Goal: Task Accomplishment & Management: Use online tool/utility

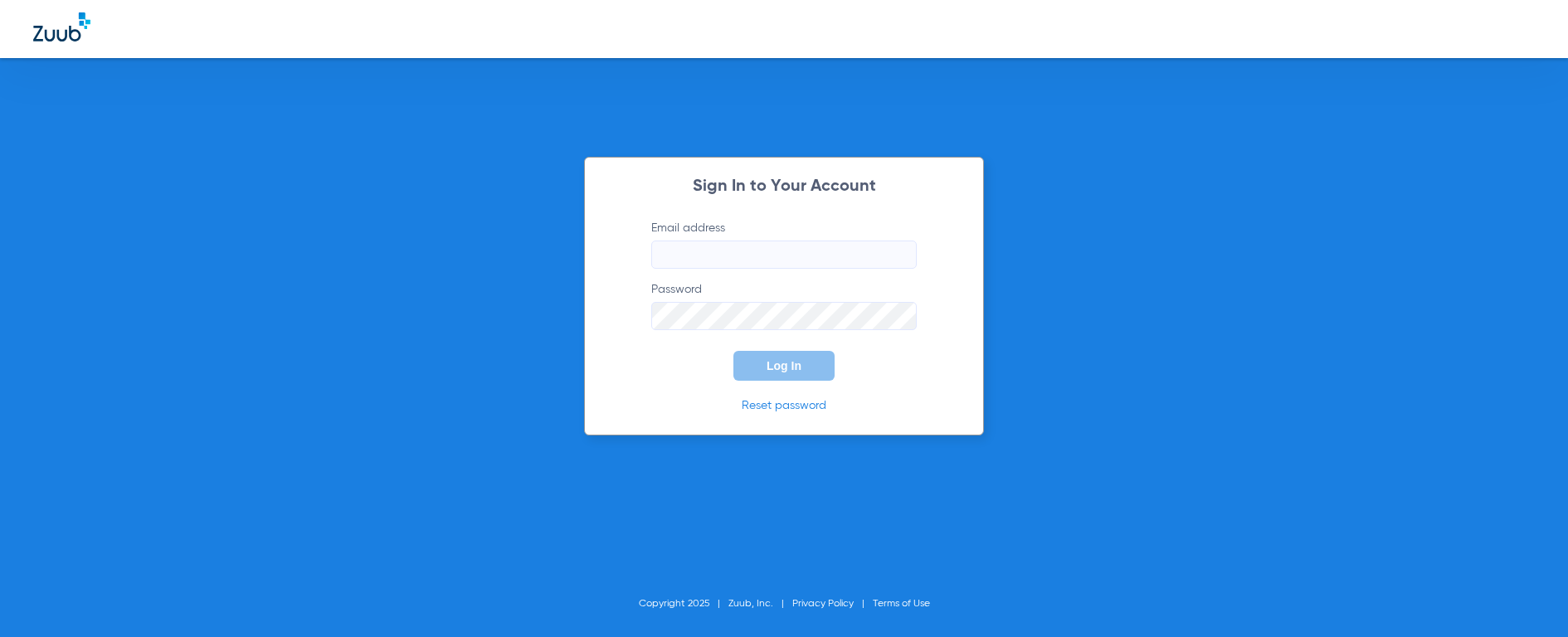
type input "[EMAIL_ADDRESS][DOMAIN_NAME]"
click at [805, 383] on div "Sign In to Your Account Email address [EMAIL_ADDRESS][DOMAIN_NAME] Password Log…" at bounding box center [784, 295] width 400 height 278
click at [804, 360] on button "Log In" at bounding box center [784, 366] width 101 height 30
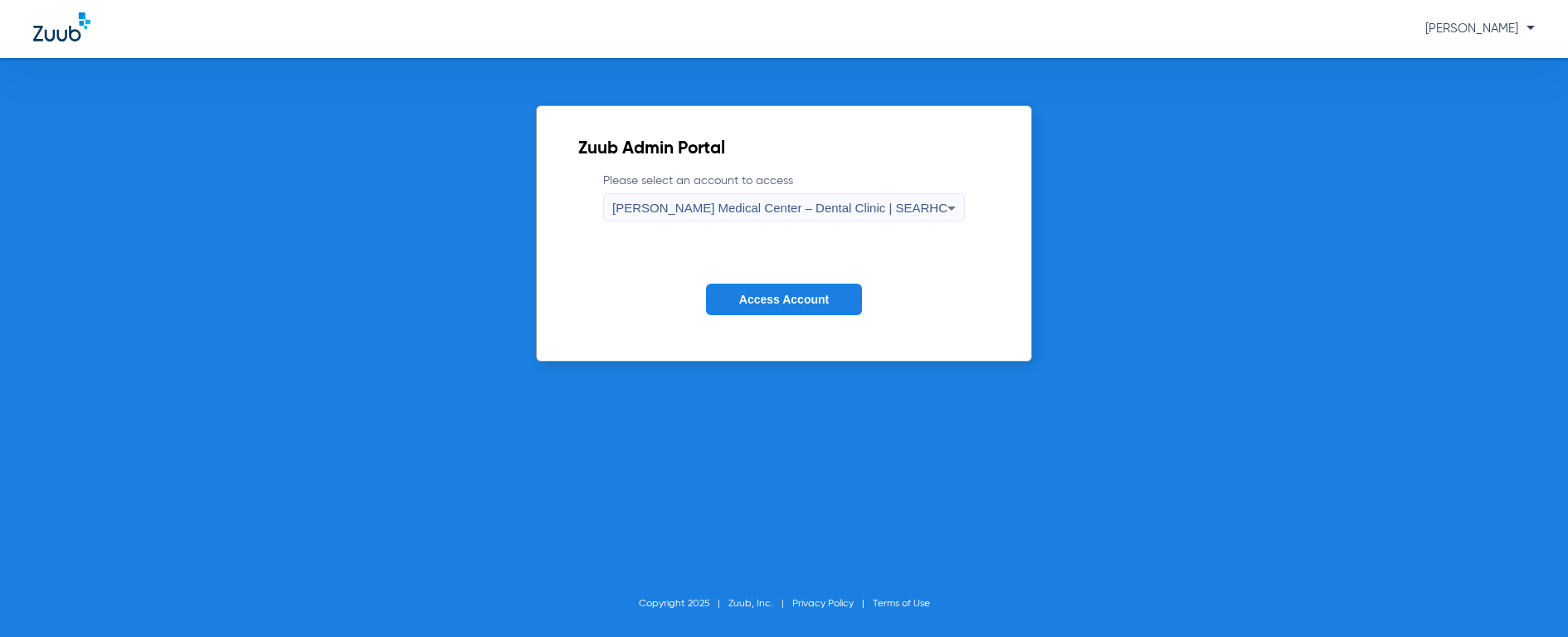
click at [808, 312] on button "Access Account" at bounding box center [784, 300] width 156 height 33
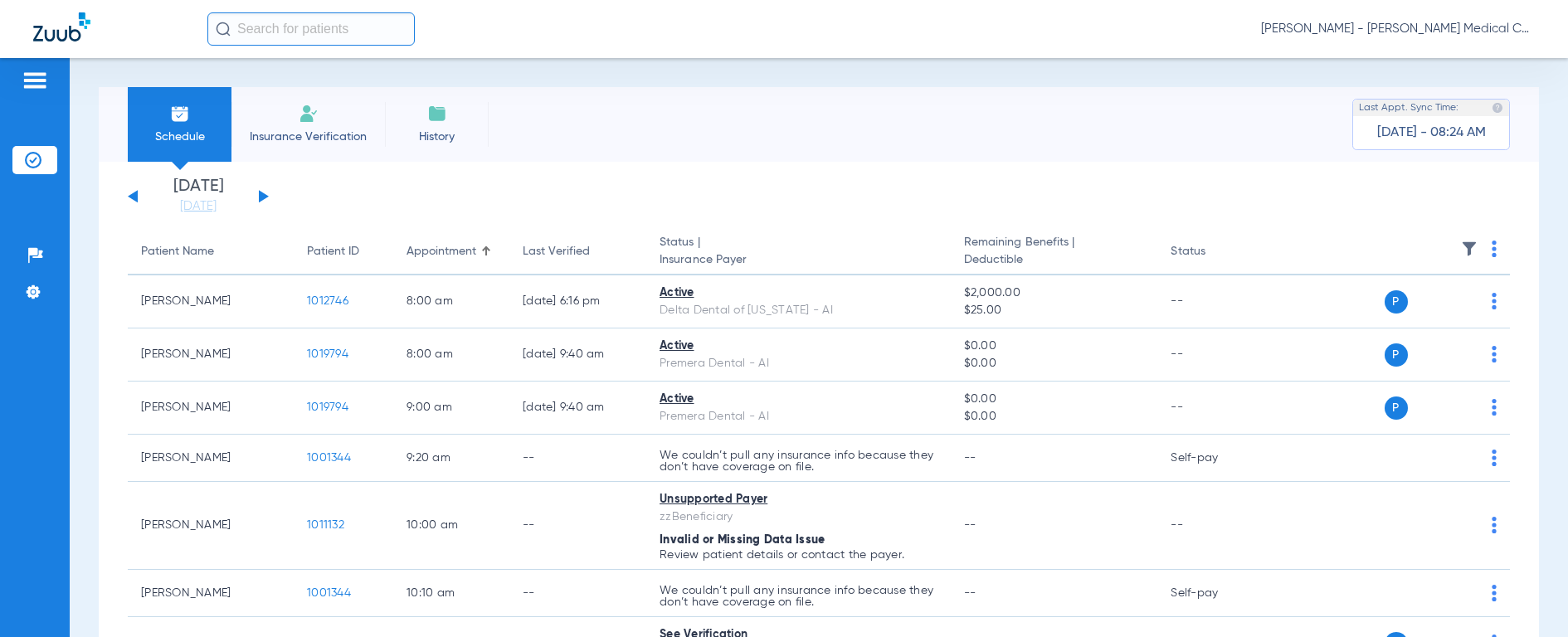
click at [1395, 26] on span "[PERSON_NAME] - [PERSON_NAME] Medical Center – Dental Clinic | SEARHC" at bounding box center [1398, 28] width 274 height 16
click at [1458, 61] on span "Account Selection" at bounding box center [1472, 59] width 92 height 12
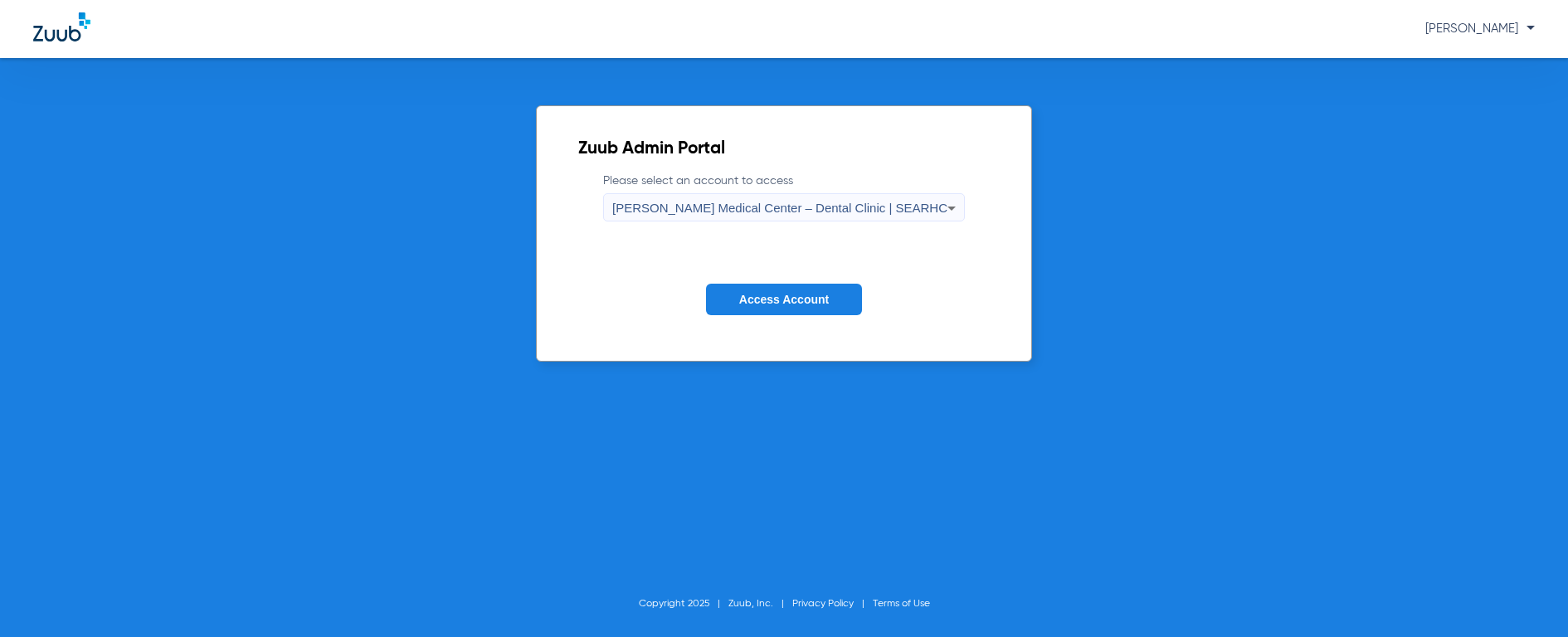
click at [850, 208] on span "[PERSON_NAME] Medical Center – Dental Clinic | SEARHC" at bounding box center [779, 207] width 335 height 14
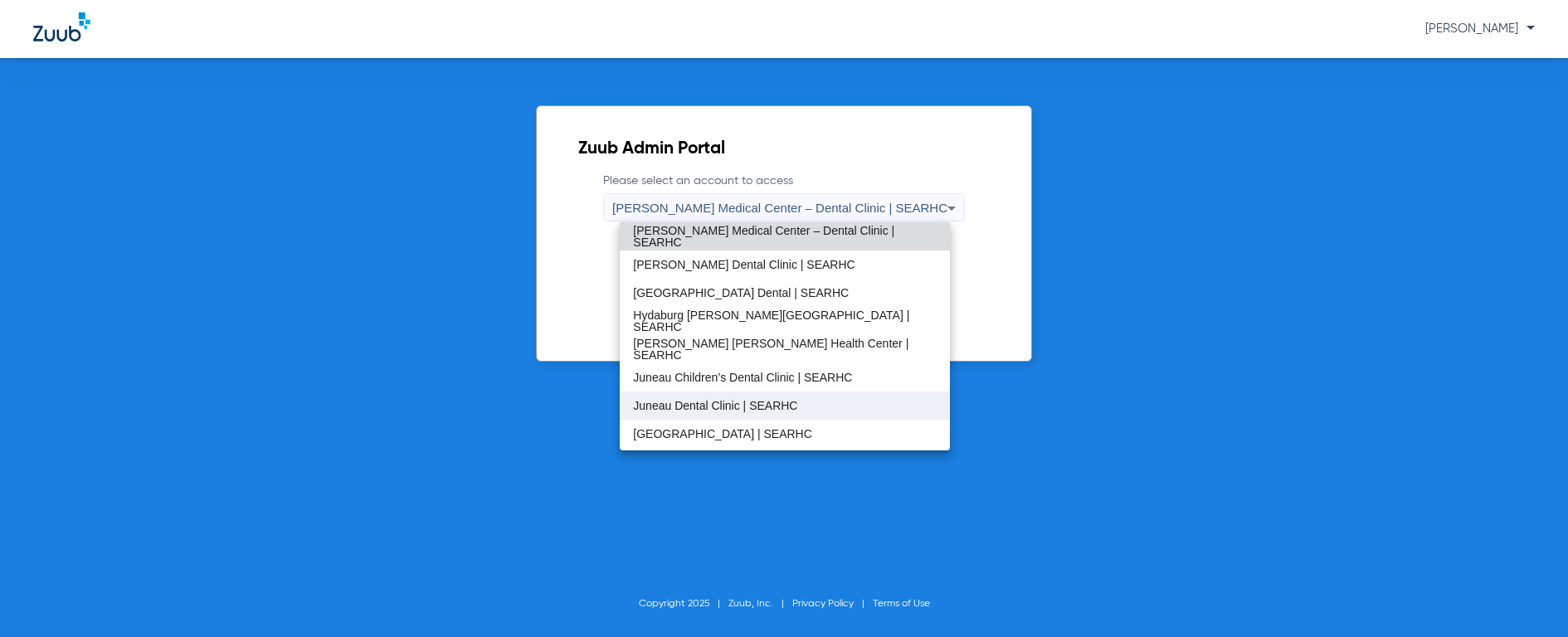
click at [737, 403] on span "Juneau Dental Clinic | SEARHC" at bounding box center [715, 406] width 164 height 12
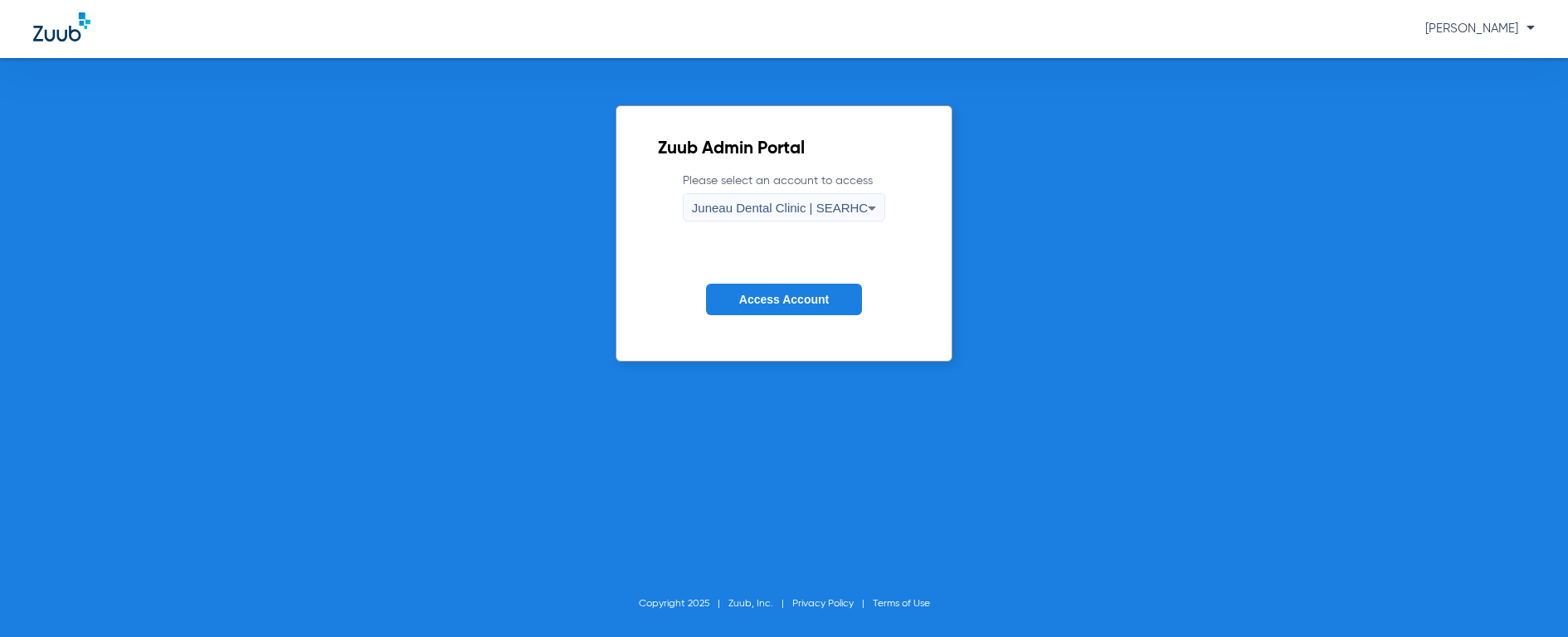
click at [780, 293] on span "Access Account" at bounding box center [784, 299] width 90 height 13
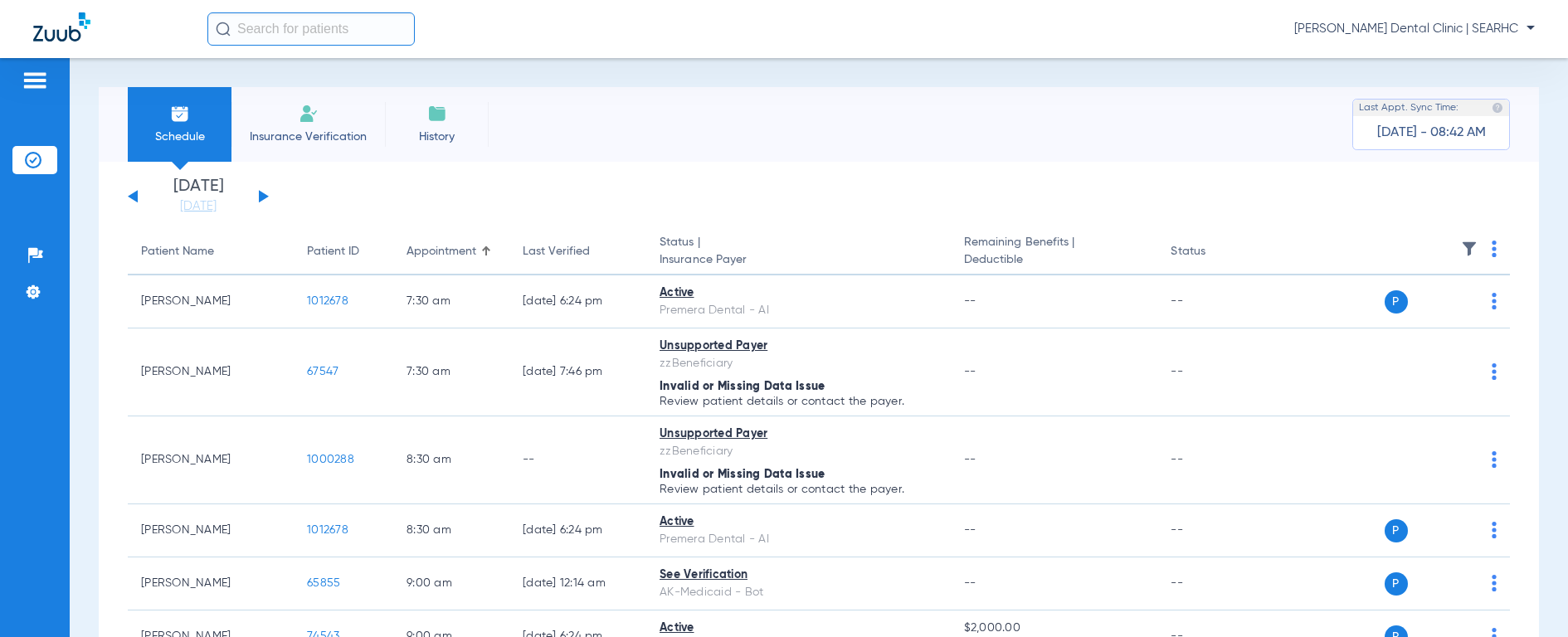
click at [267, 30] on input "text" at bounding box center [311, 29] width 207 height 33
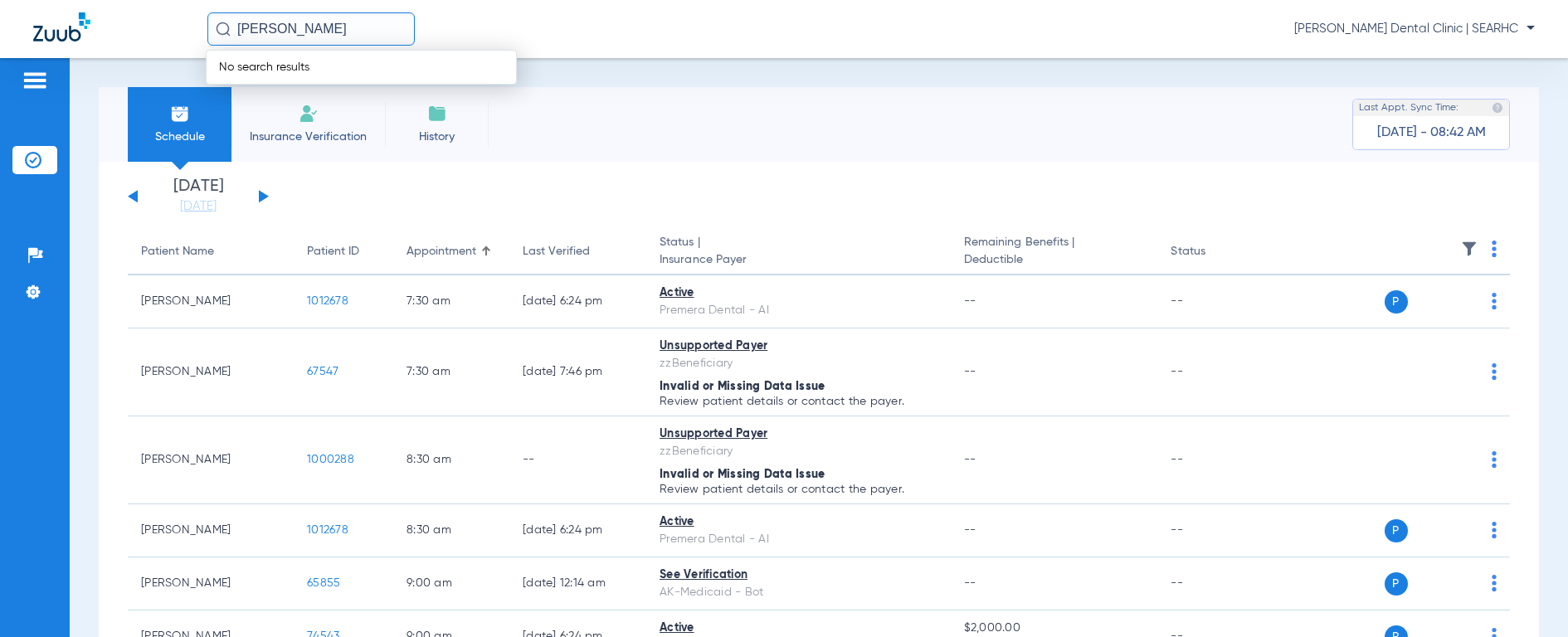
drag, startPoint x: 329, startPoint y: 29, endPoint x: 188, endPoint y: 21, distance: 141.2
click at [188, 21] on div "[PERSON_NAME] No search results [PERSON_NAME] Dental Clinic | SEARHC" at bounding box center [784, 29] width 1568 height 58
click at [220, 29] on img at bounding box center [223, 28] width 15 height 15
click at [240, 88] on span "[PERSON_NAME]" at bounding box center [265, 88] width 92 height 13
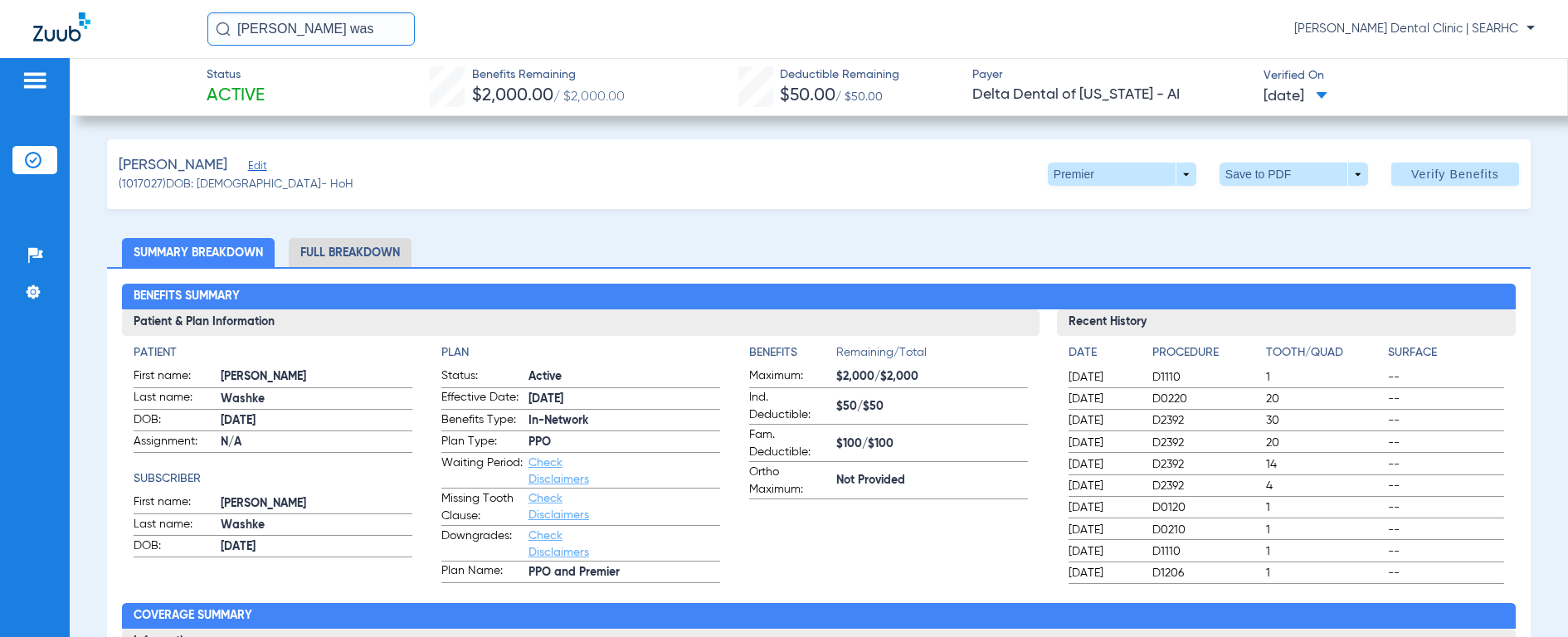
click at [317, 28] on input "[PERSON_NAME] was" at bounding box center [311, 29] width 207 height 33
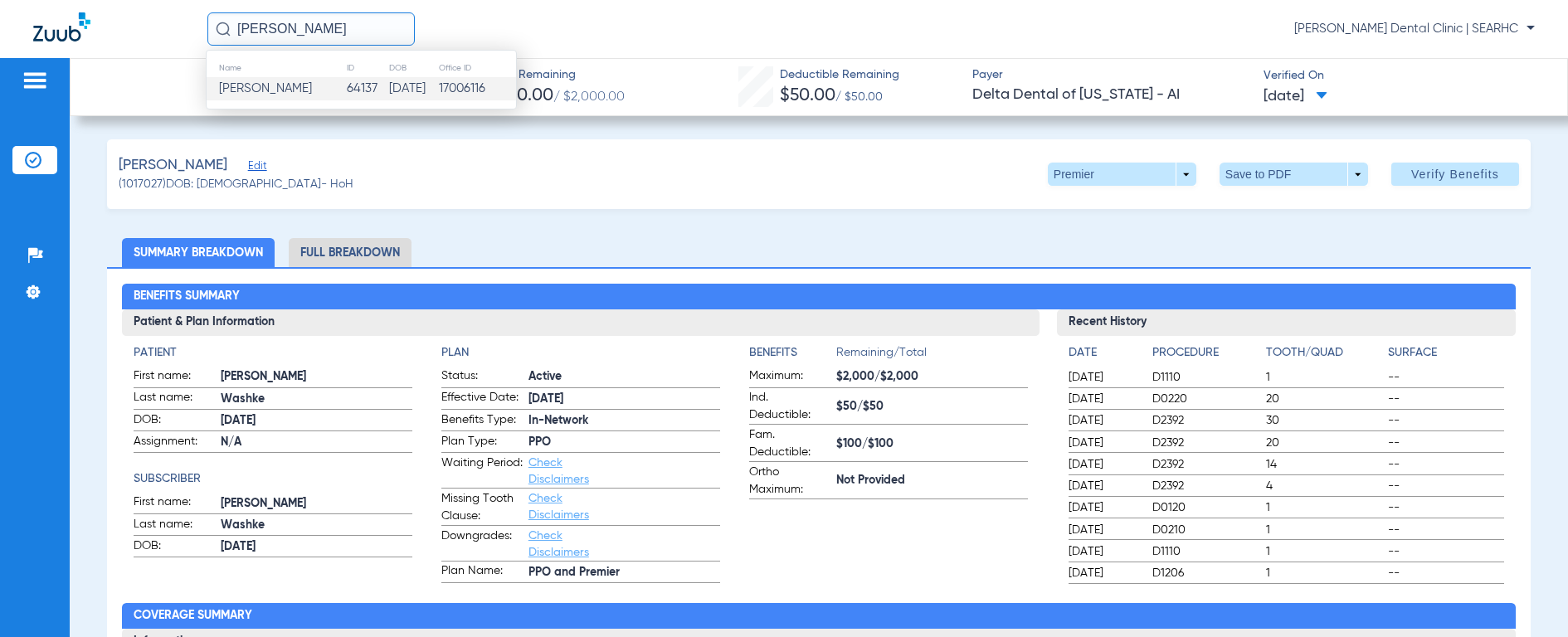
type input "[PERSON_NAME]"
click at [250, 86] on span "[PERSON_NAME]" at bounding box center [265, 88] width 92 height 13
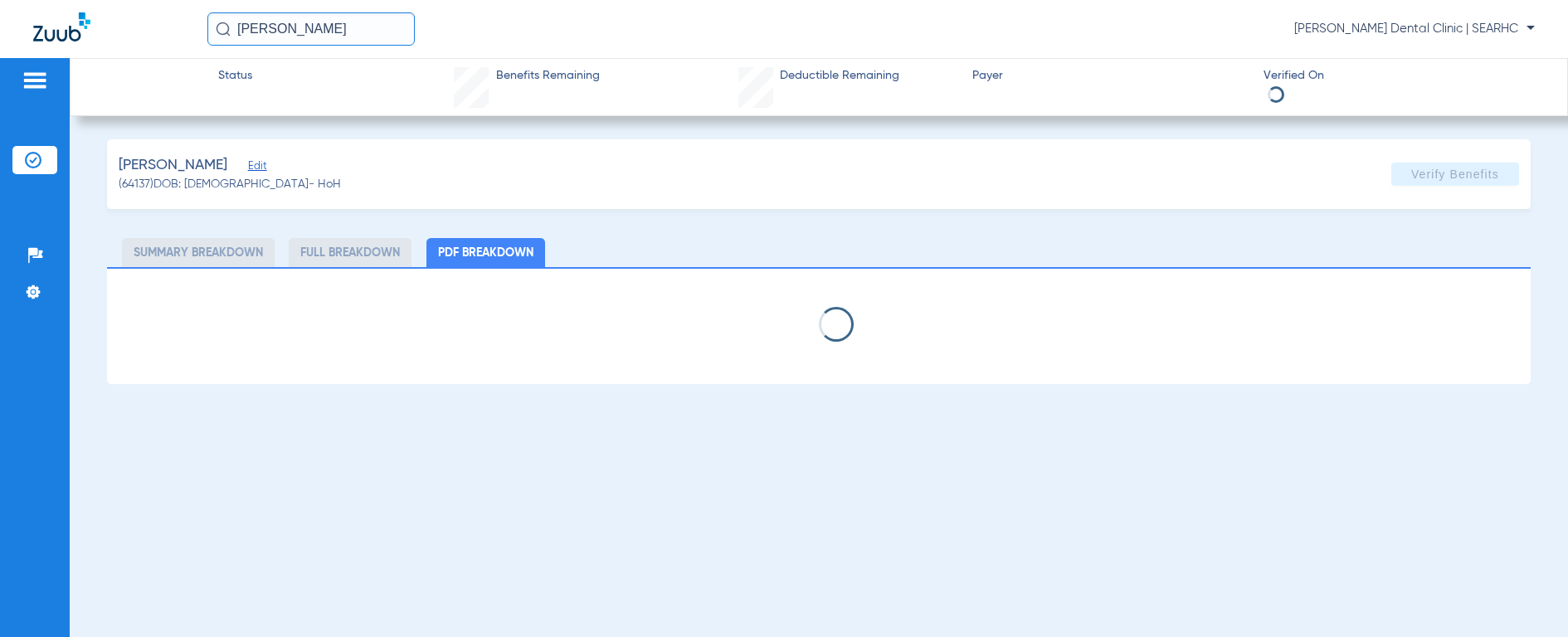
select select "page-width"
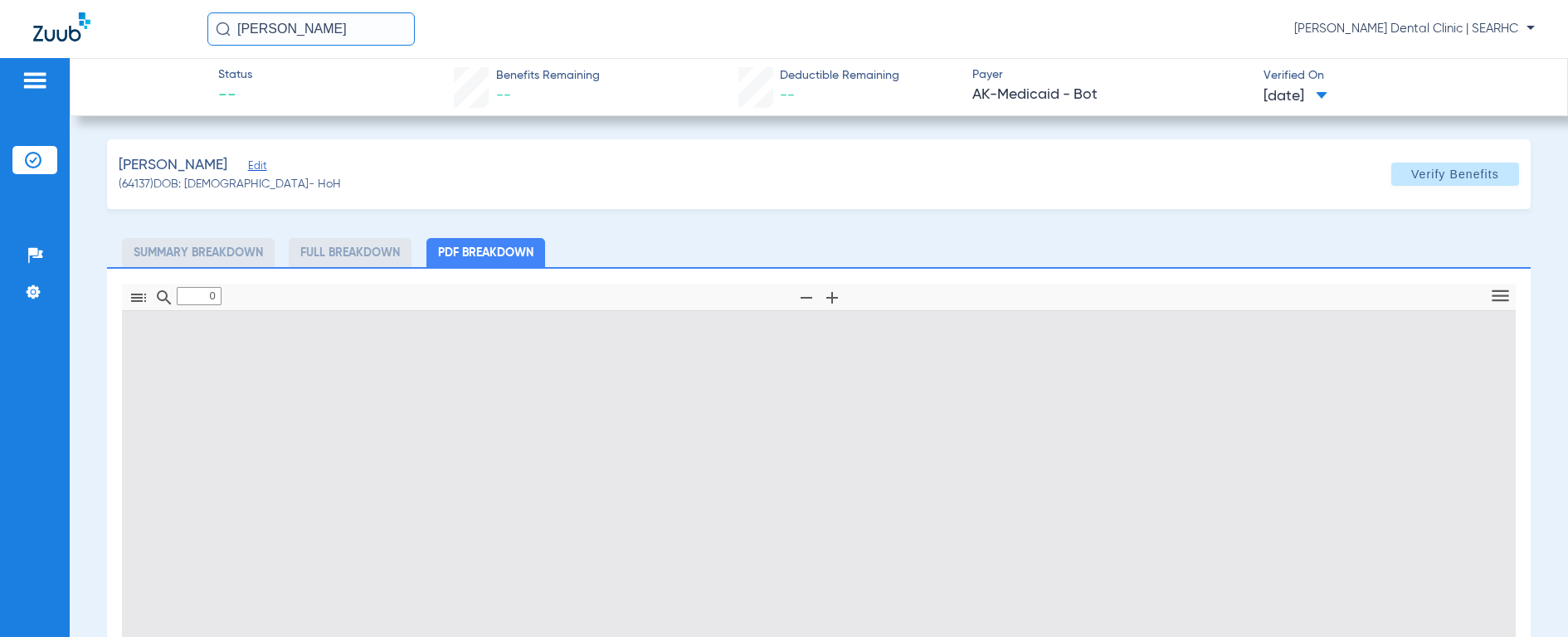
type input "1"
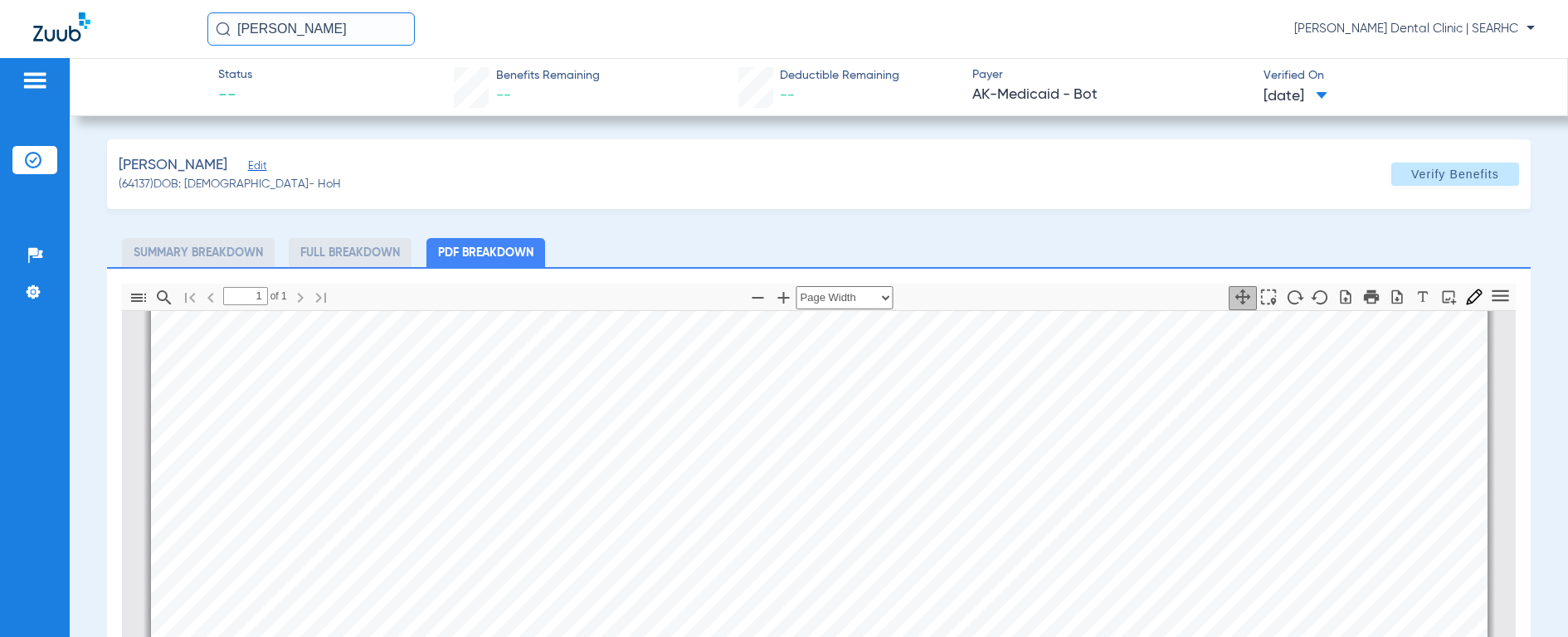
scroll to position [473, 0]
drag, startPoint x: 335, startPoint y: 35, endPoint x: 149, endPoint y: 19, distance: 186.7
click at [151, 18] on div "[PERSON_NAME] [PERSON_NAME] Dental Clinic | SEARHC" at bounding box center [784, 29] width 1568 height 58
type input "[PERSON_NAME]"
click at [221, 27] on img at bounding box center [223, 28] width 15 height 15
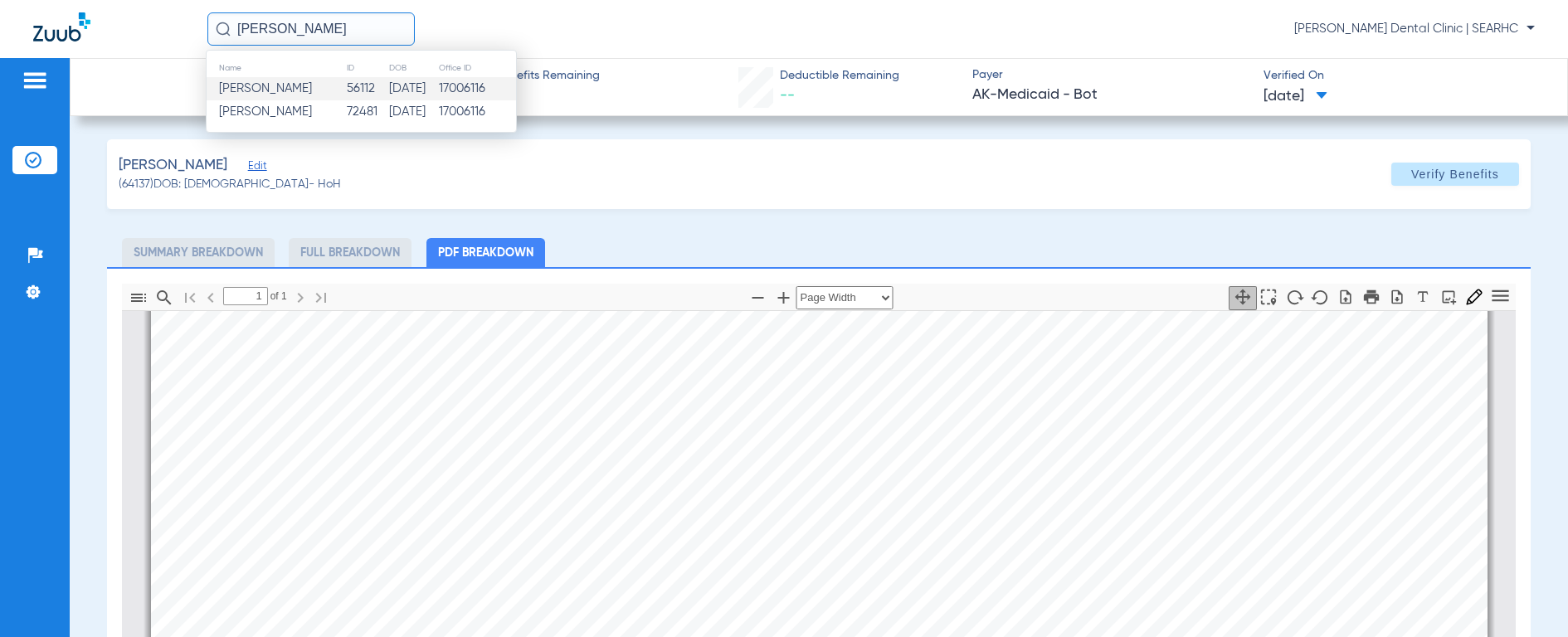
click at [238, 84] on span "[PERSON_NAME]" at bounding box center [265, 88] width 92 height 13
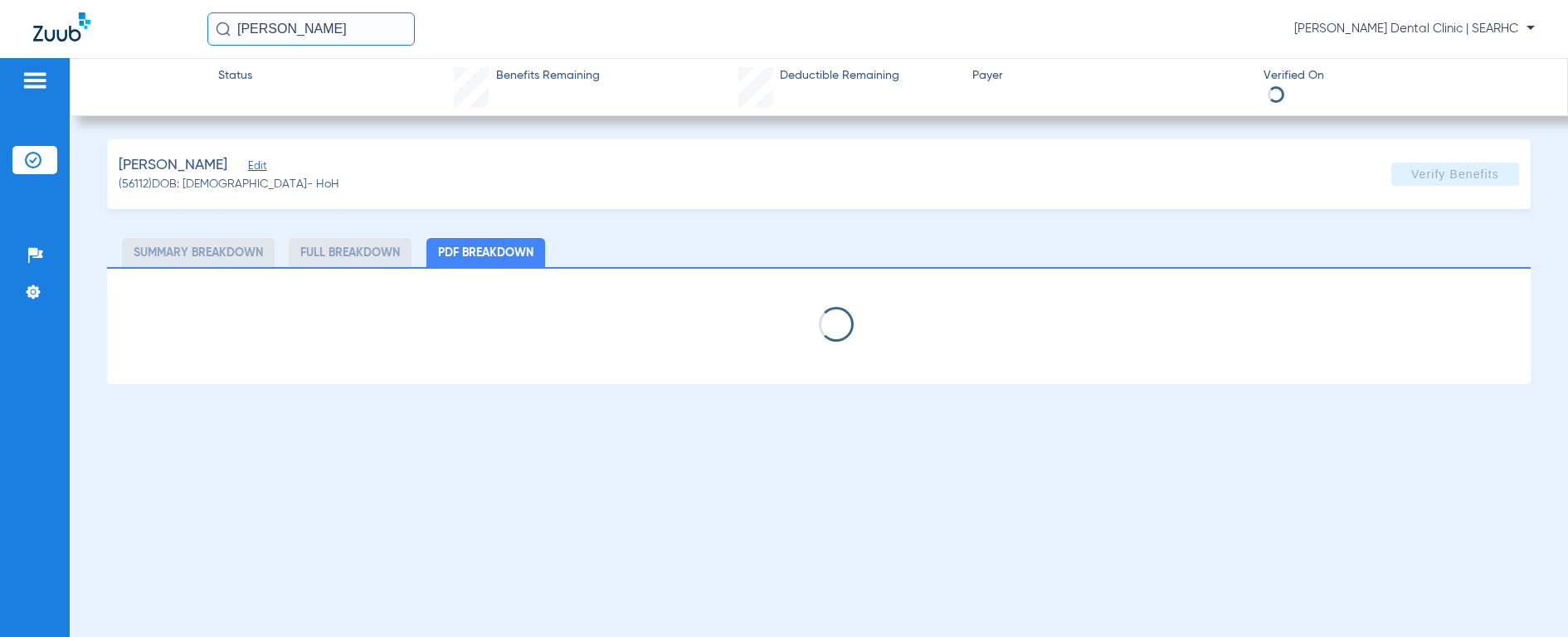
select select "page-width"
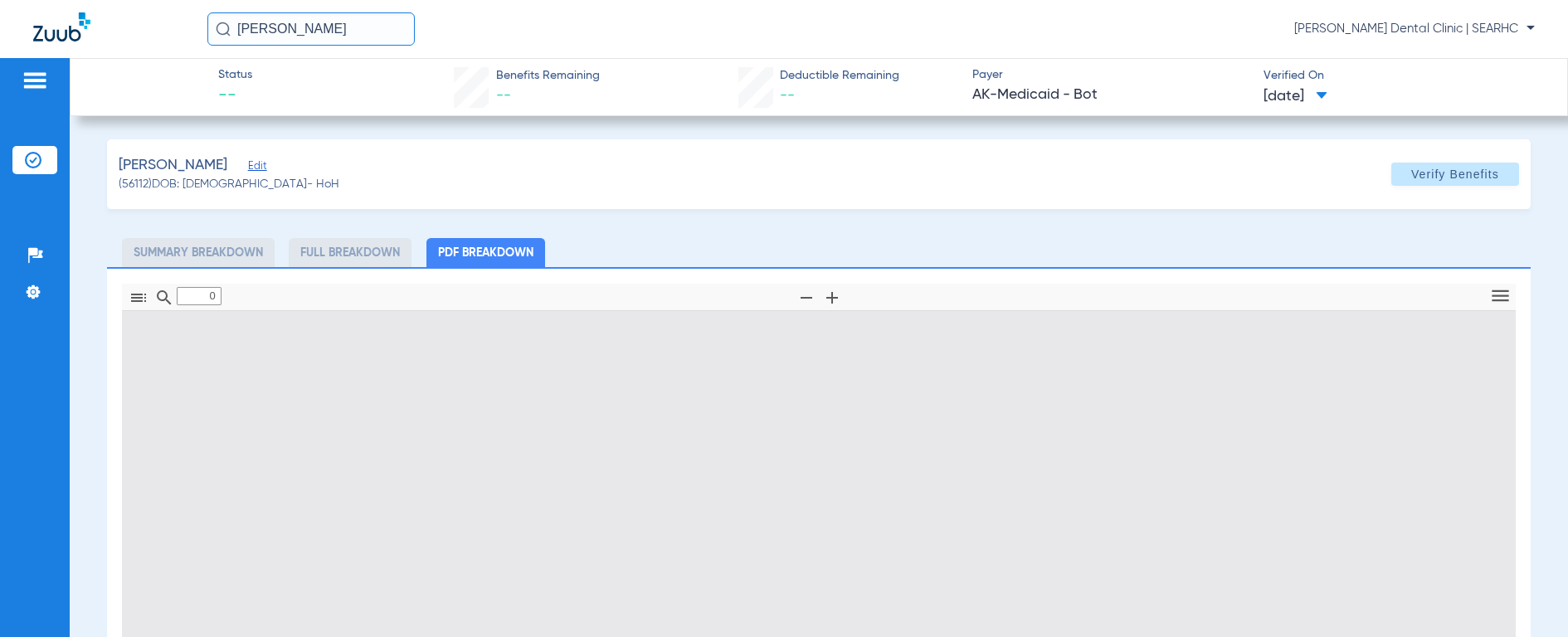
type input "1"
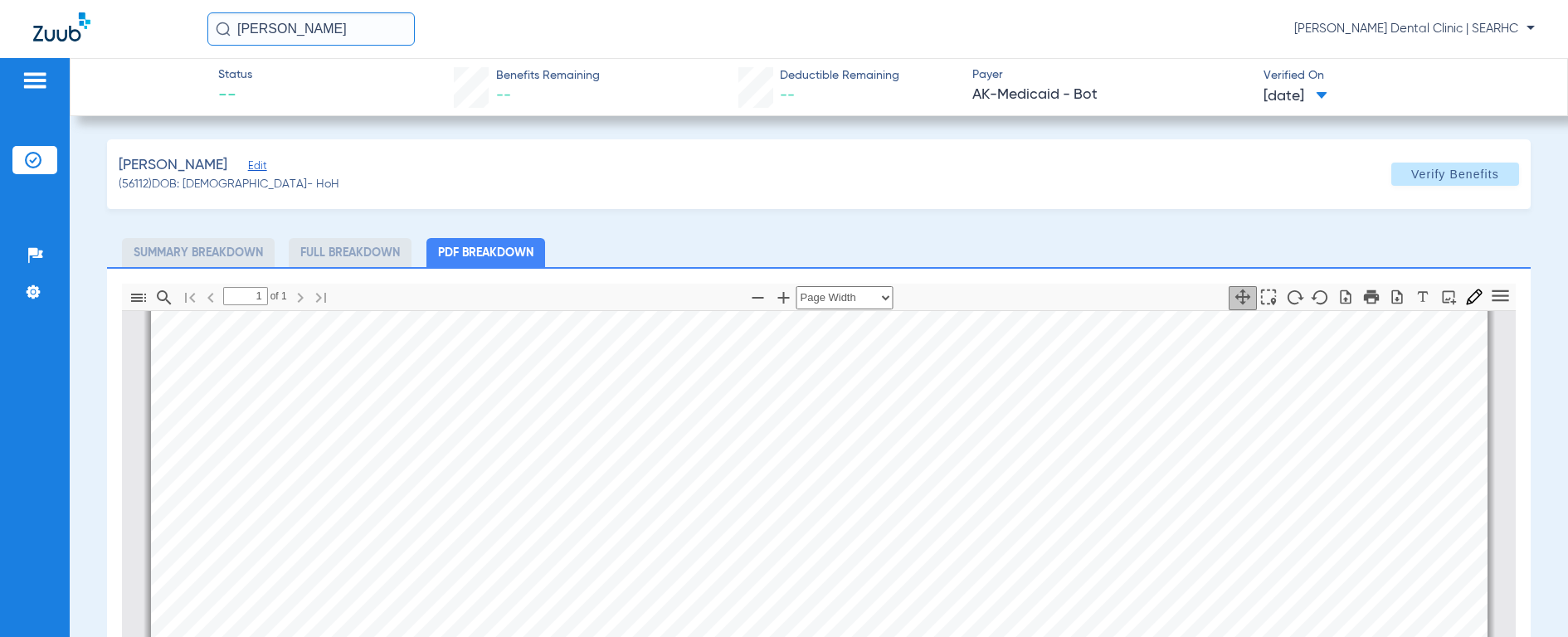
scroll to position [414, 0]
drag, startPoint x: 384, startPoint y: 27, endPoint x: 163, endPoint y: 4, distance: 222.2
click at [163, 4] on div "[PERSON_NAME] [PERSON_NAME] Dental Clinic | SEARHC" at bounding box center [784, 29] width 1568 height 58
type input "IVY PFE"
click at [223, 36] on img at bounding box center [223, 28] width 15 height 15
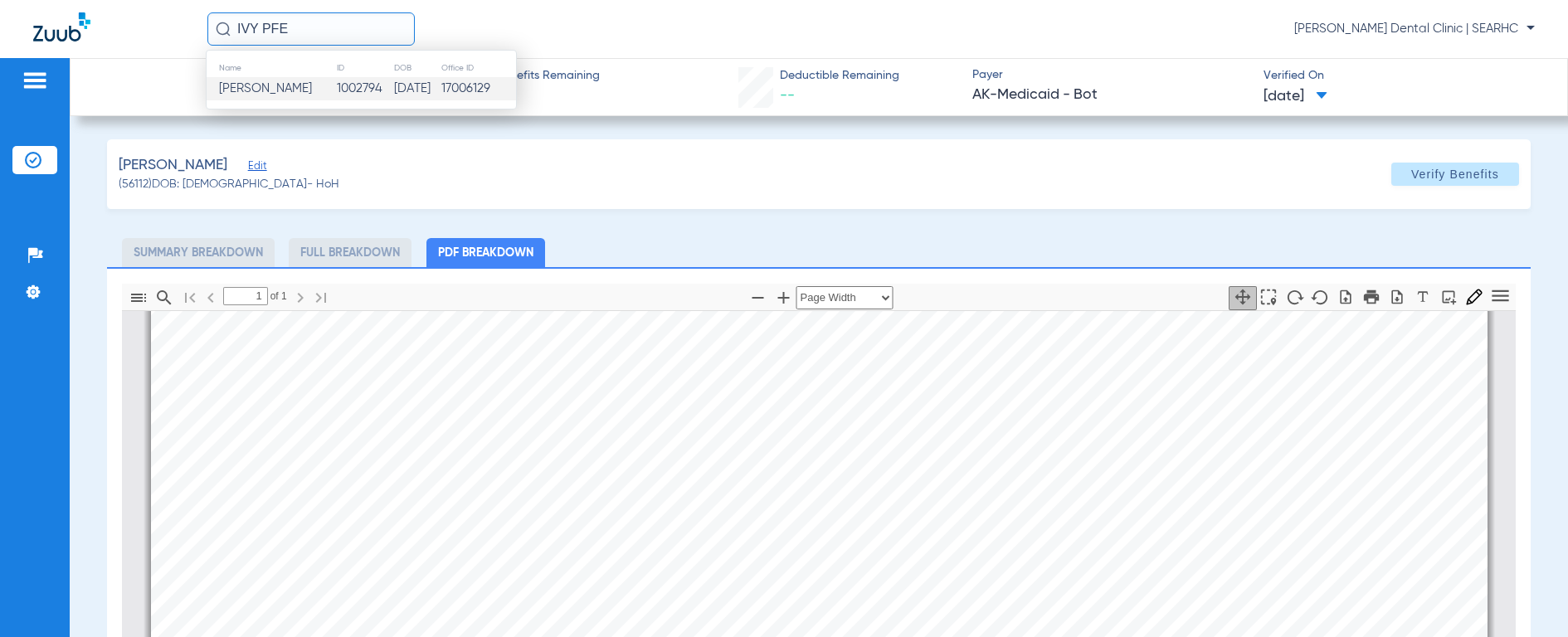
click at [245, 87] on span "[PERSON_NAME]" at bounding box center [265, 88] width 92 height 13
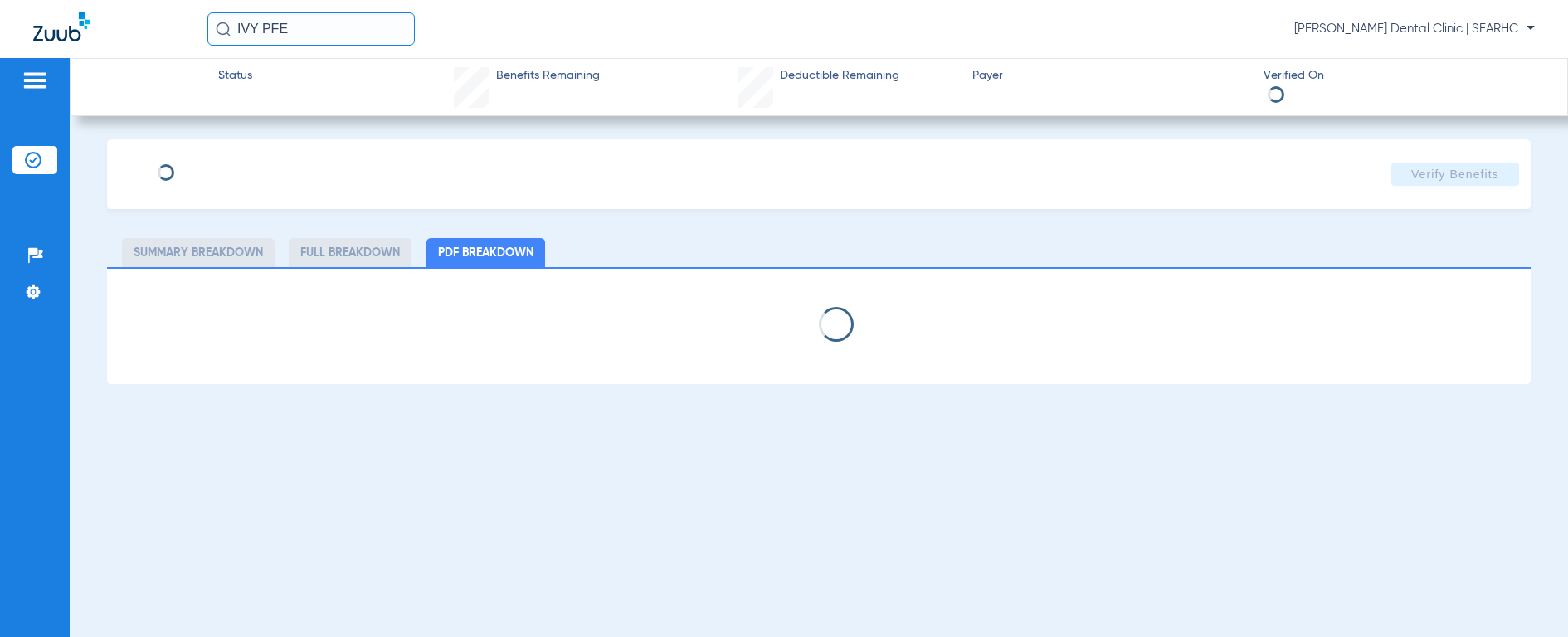
select select "page-width"
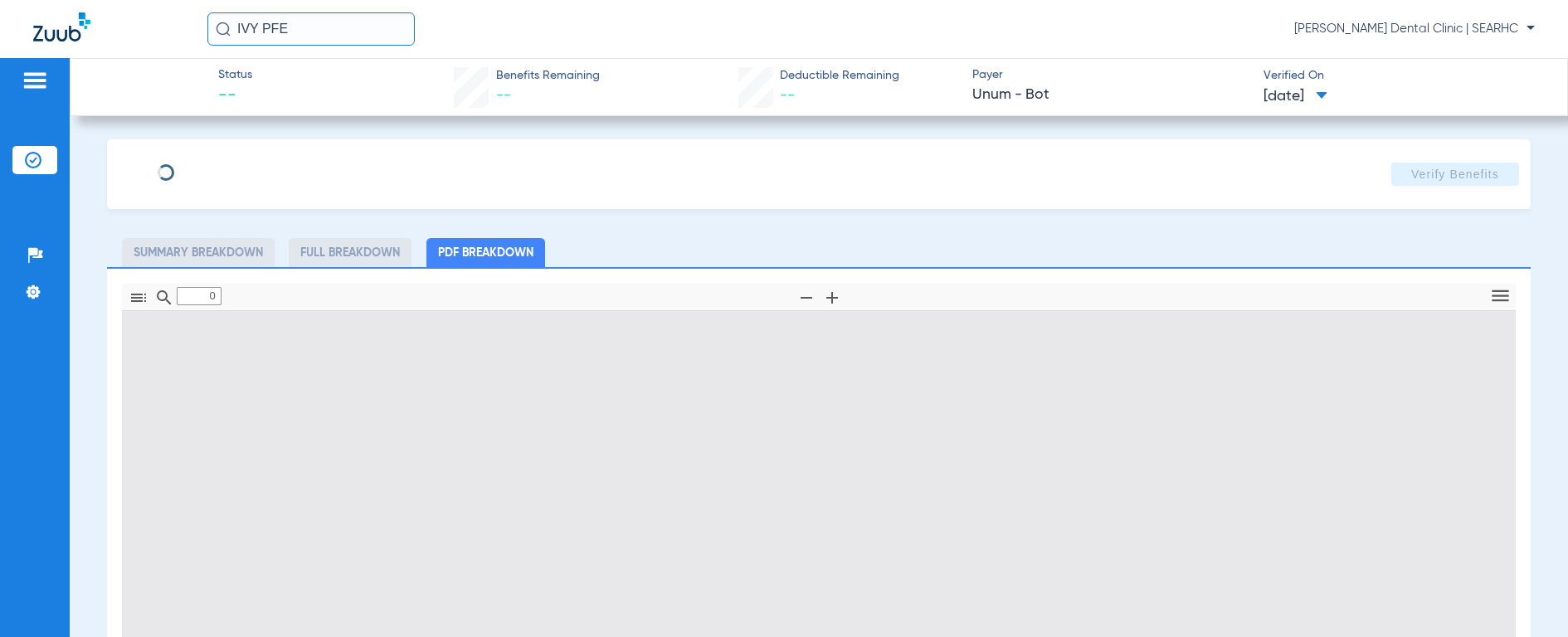
type input "1"
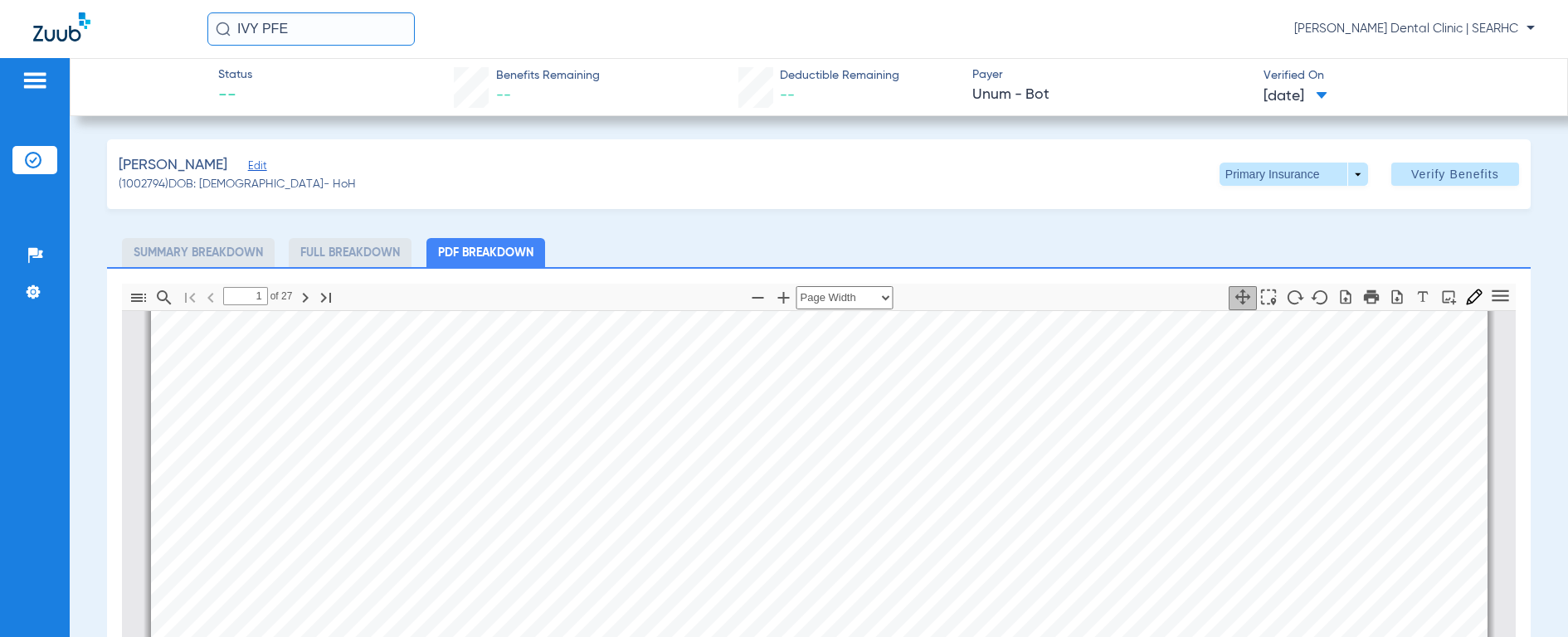
scroll to position [905, 0]
click at [1233, 176] on span at bounding box center [1293, 174] width 148 height 23
click at [1223, 241] on span "Secondary Insurance" at bounding box center [1276, 241] width 110 height 12
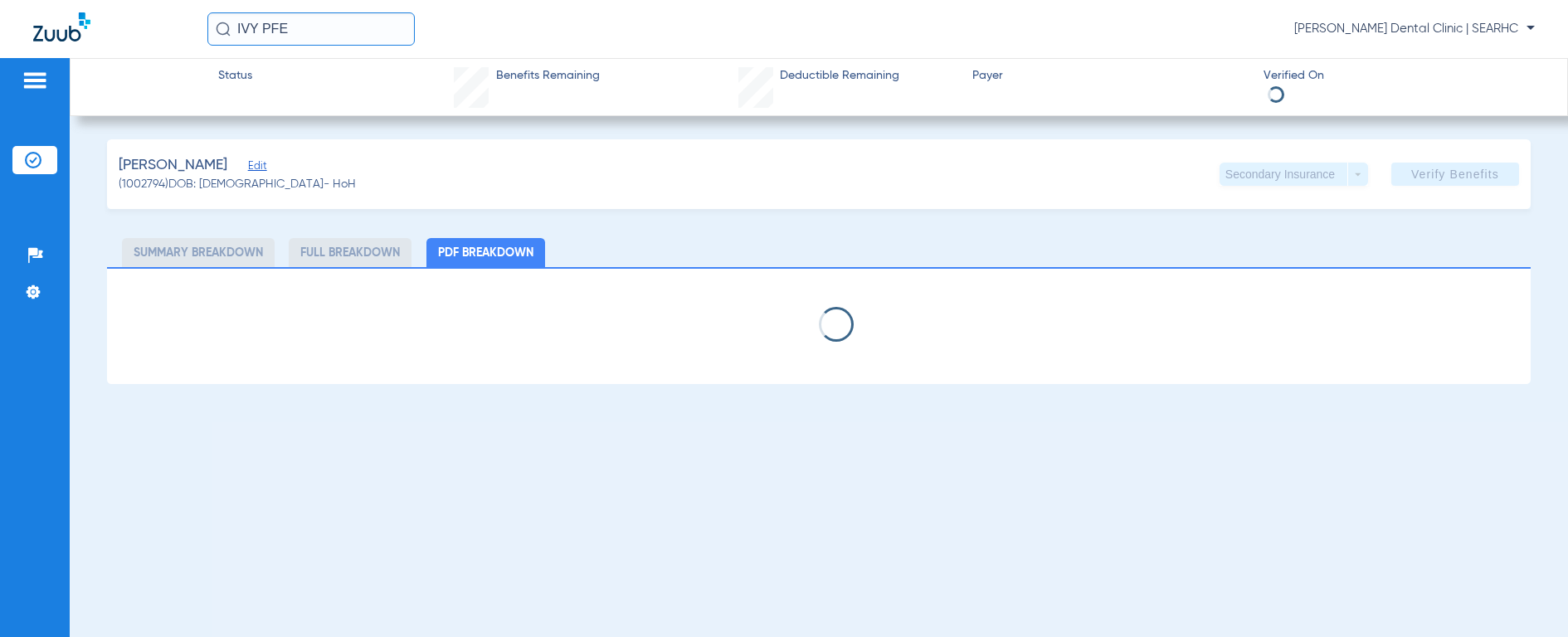
select select "page-width"
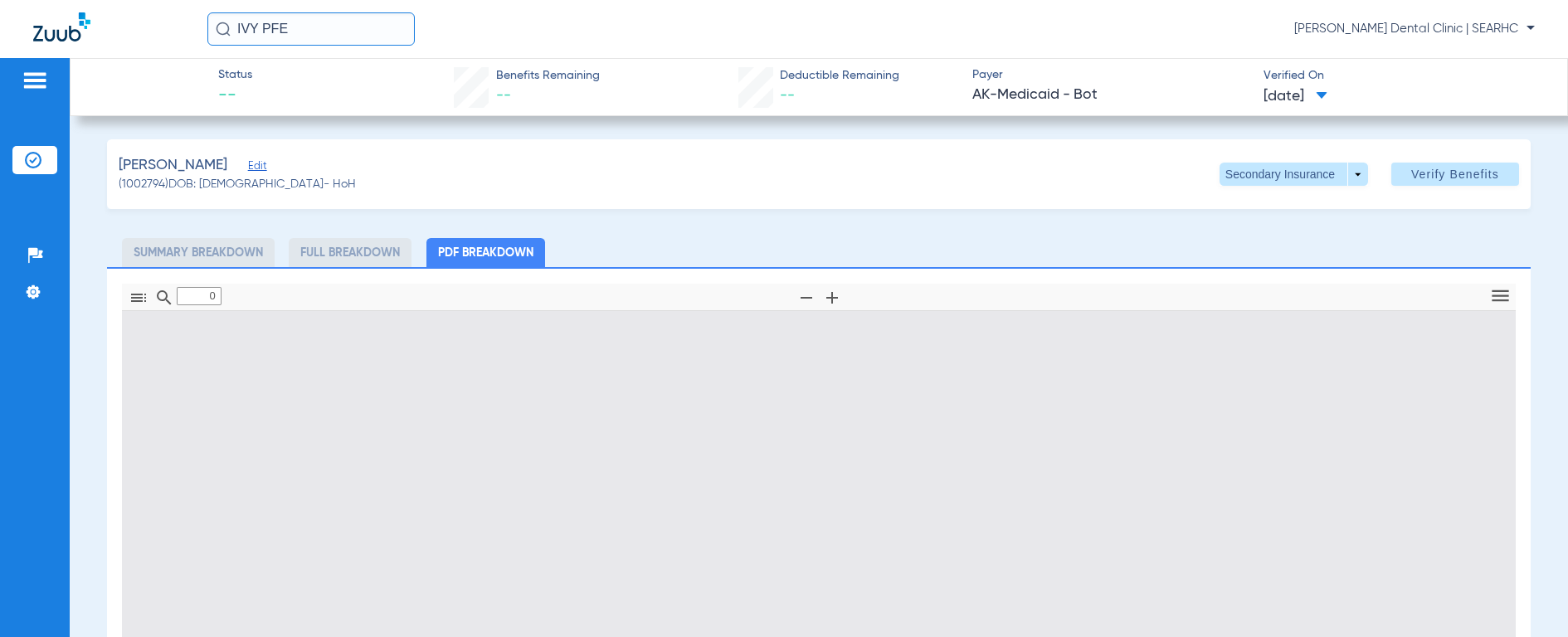
type input "1"
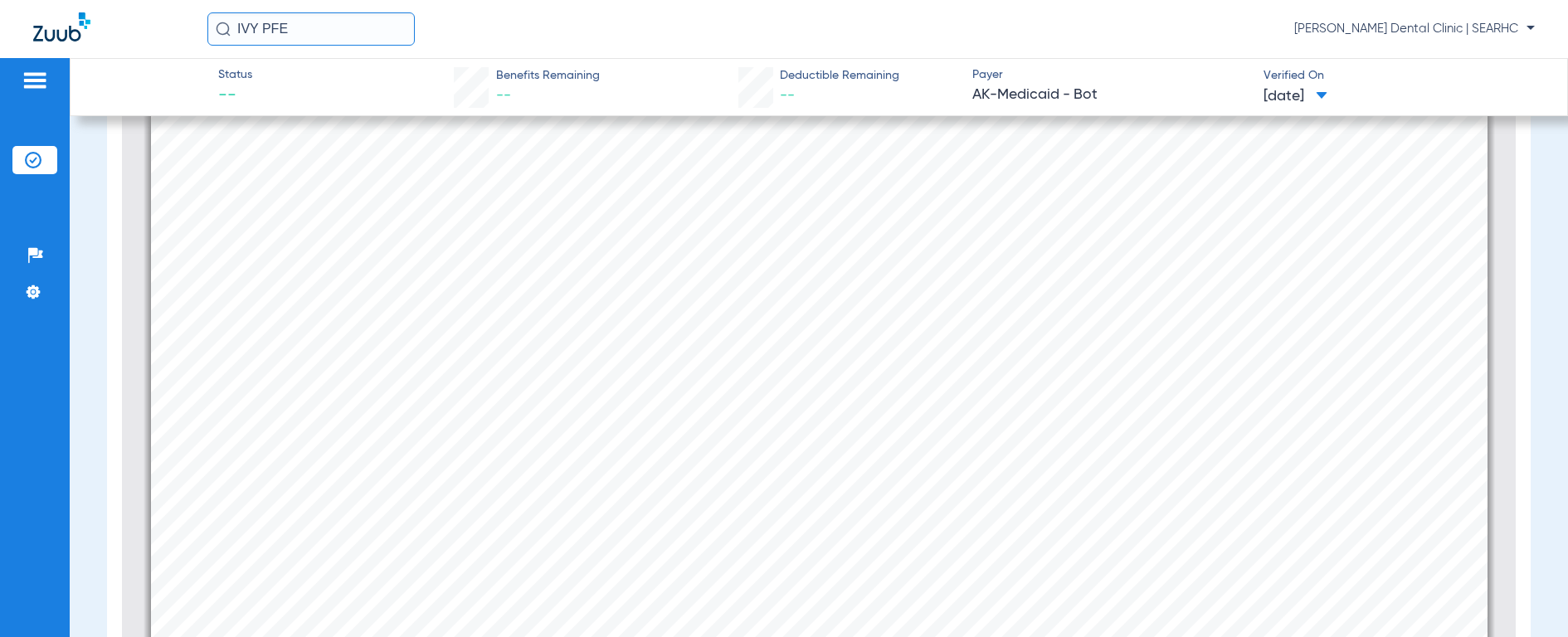
scroll to position [1158, 0]
